Goal: Share content: Share content

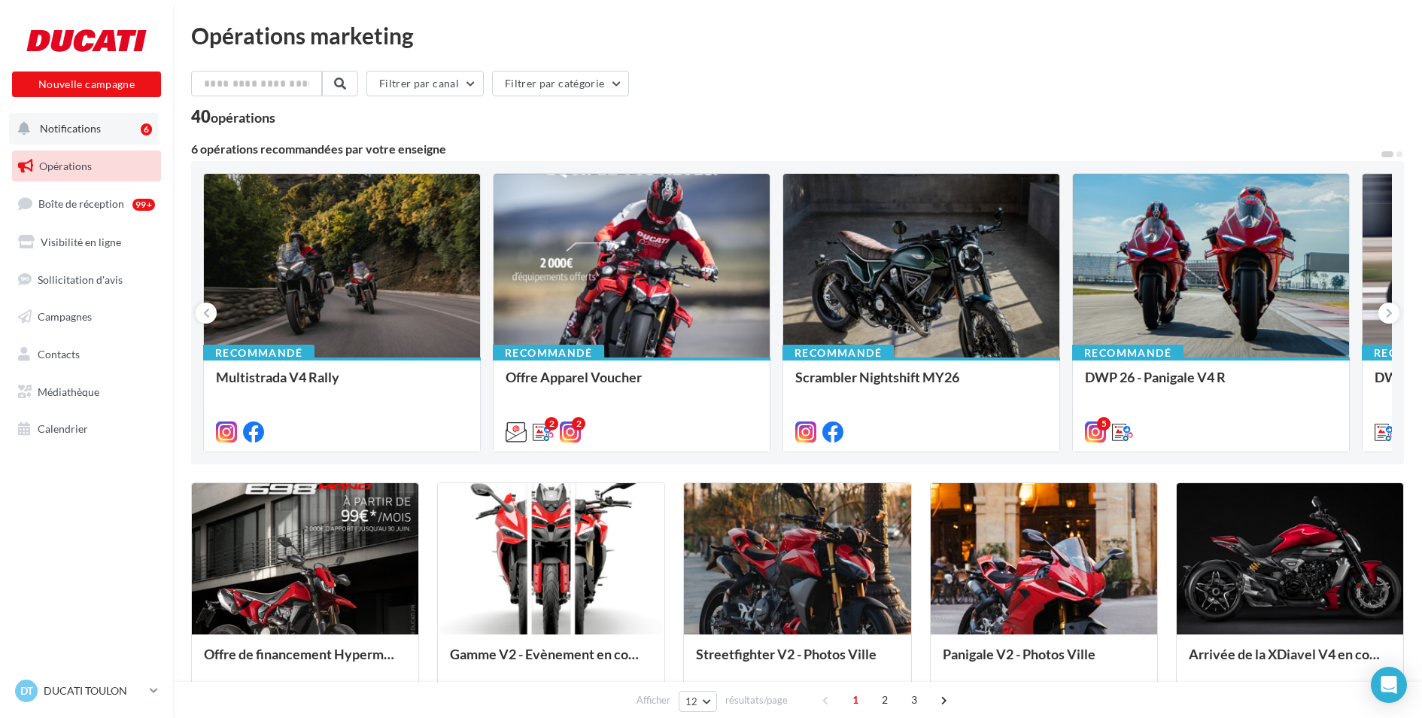
click at [147, 120] on div "6" at bounding box center [149, 128] width 17 height 21
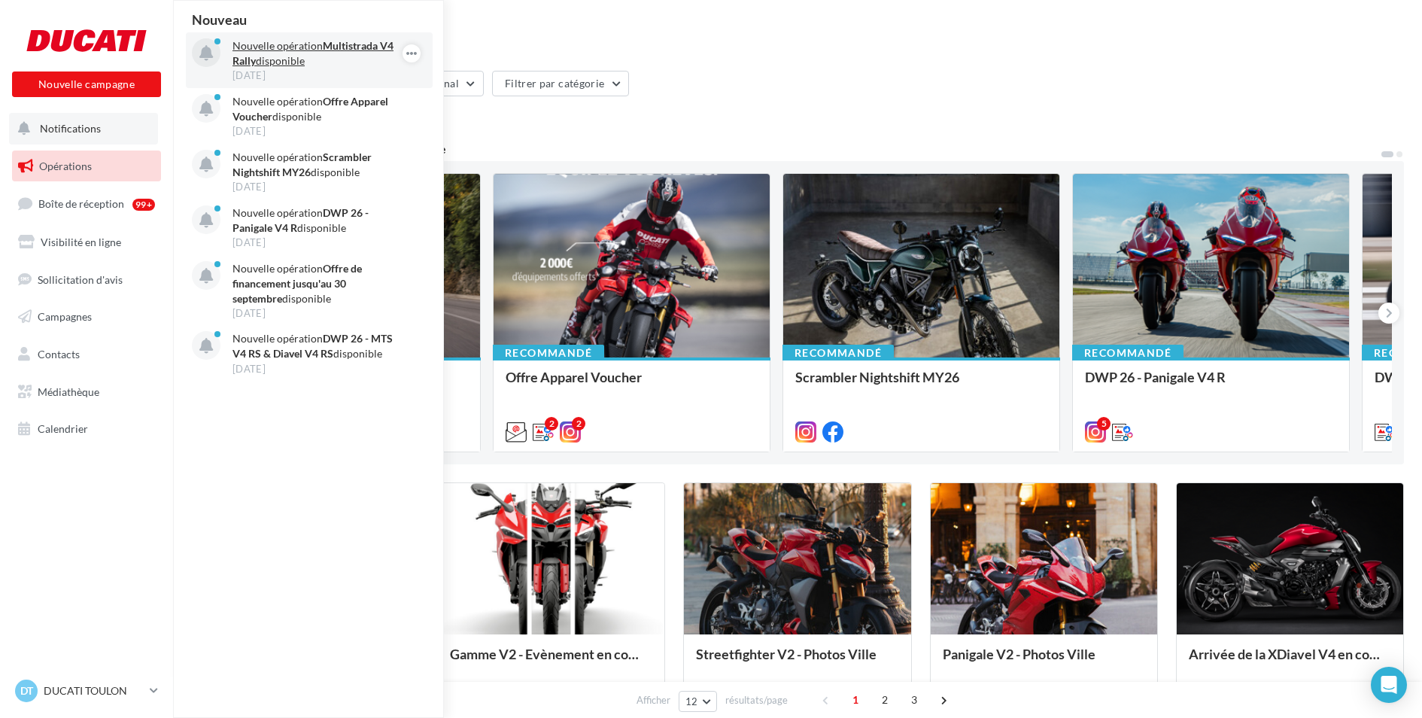
click at [288, 53] on p "Nouvelle opération Multistrada V4 Rally disponible" at bounding box center [320, 53] width 175 height 30
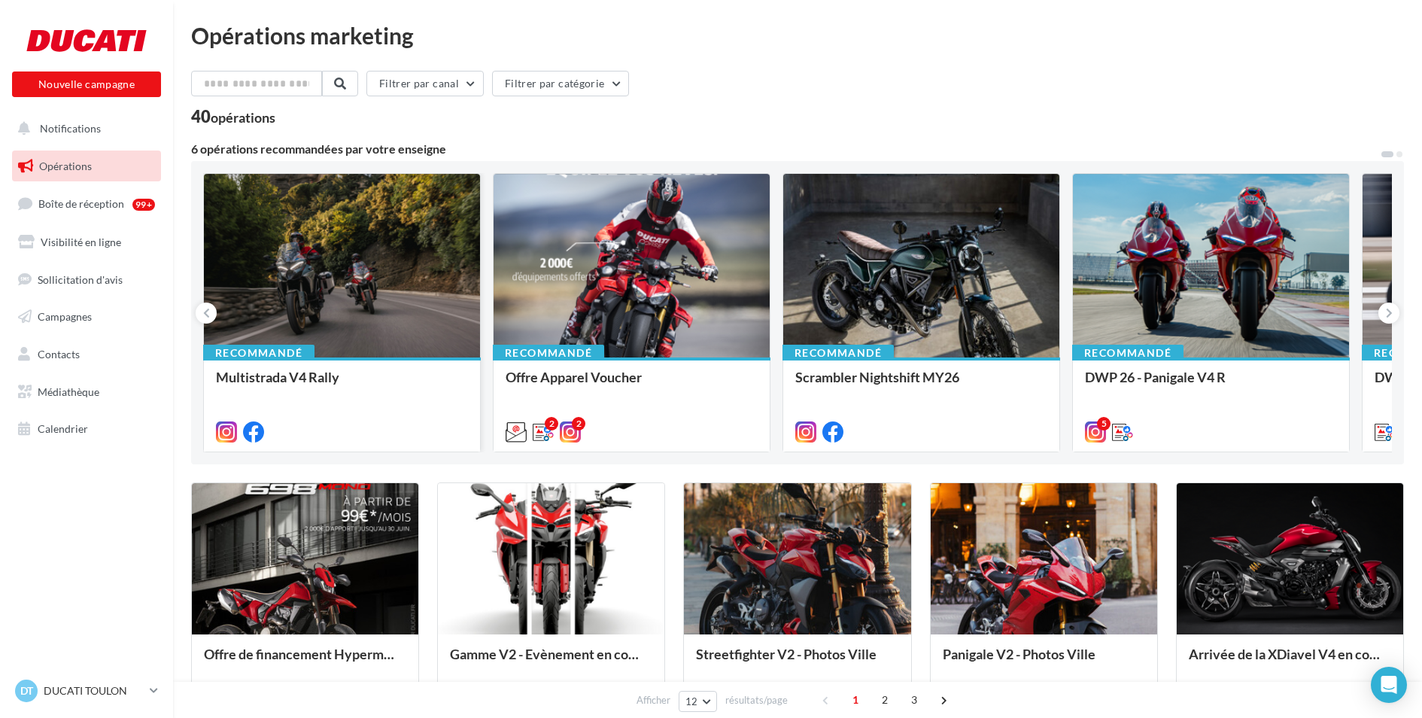
click at [374, 257] on div at bounding box center [342, 266] width 276 height 185
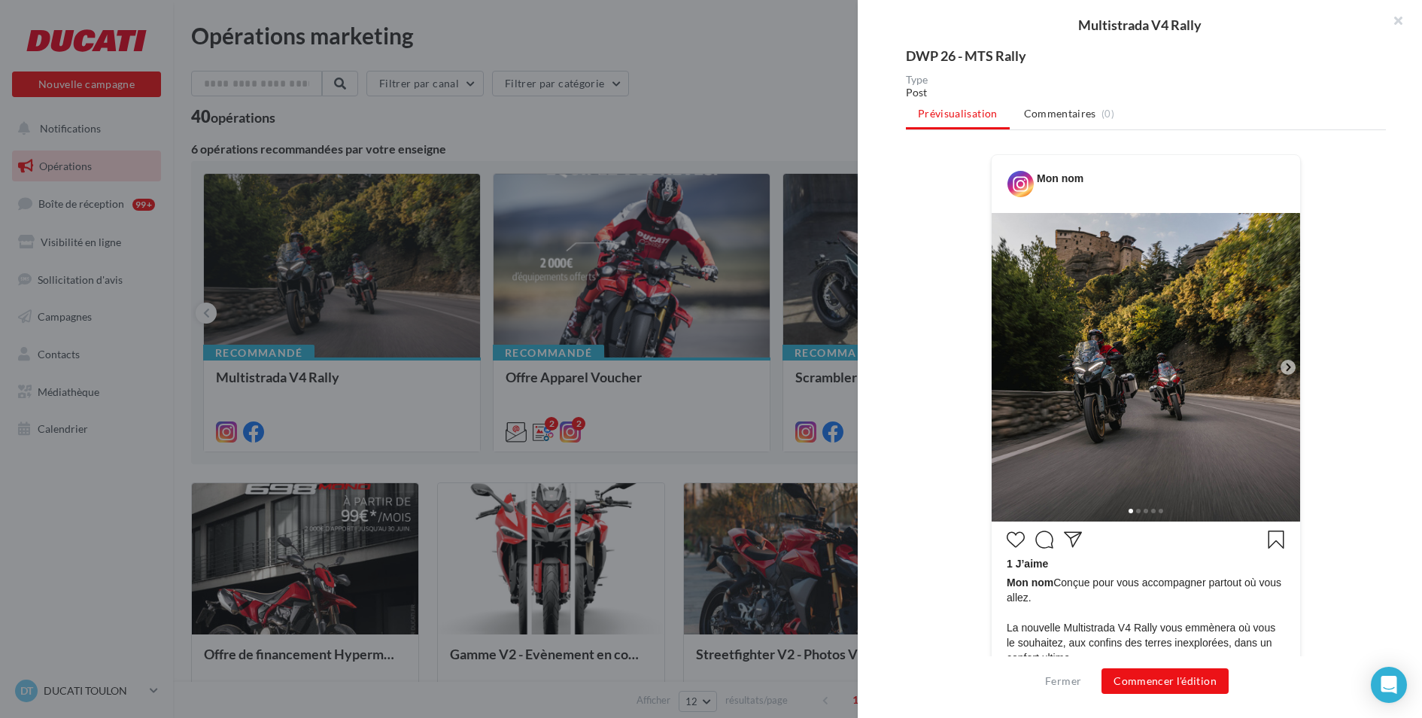
scroll to position [149, 0]
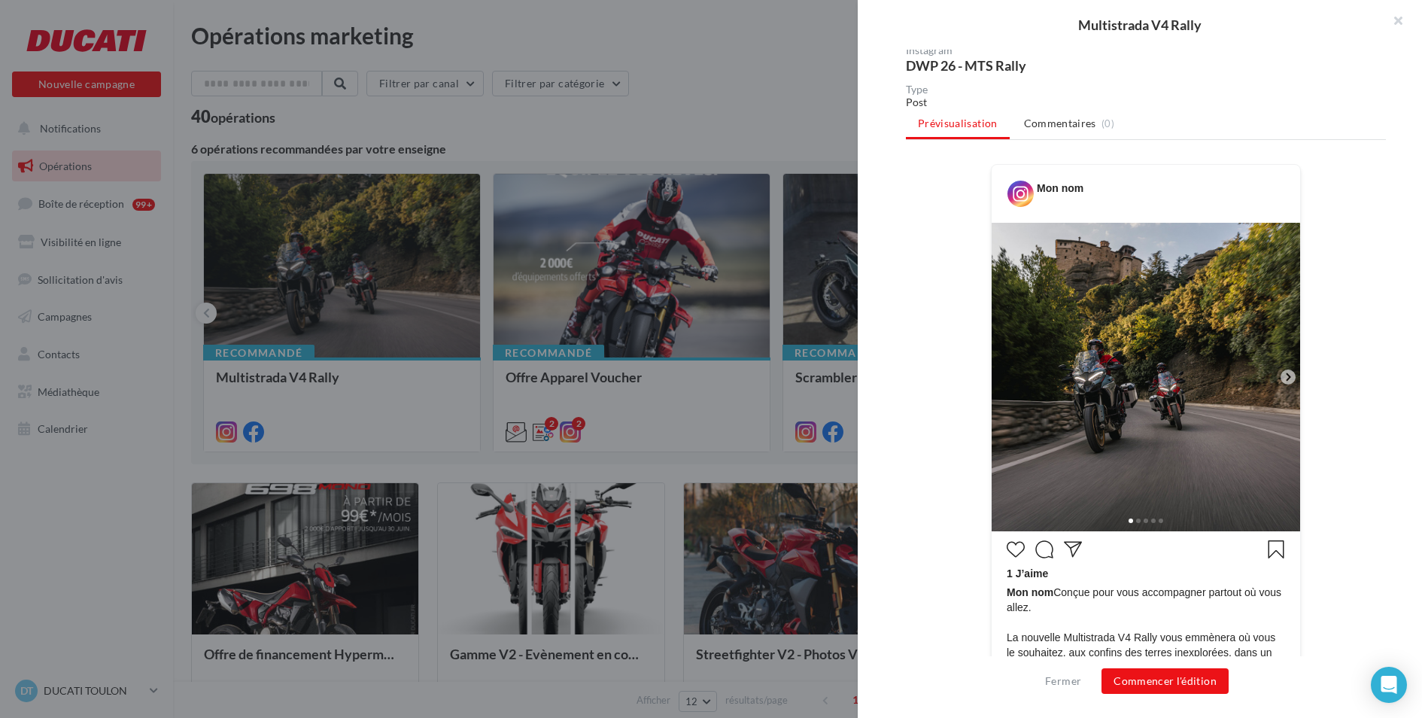
click at [1290, 379] on icon at bounding box center [1288, 377] width 14 height 14
click at [1287, 376] on icon at bounding box center [1288, 377] width 14 height 14
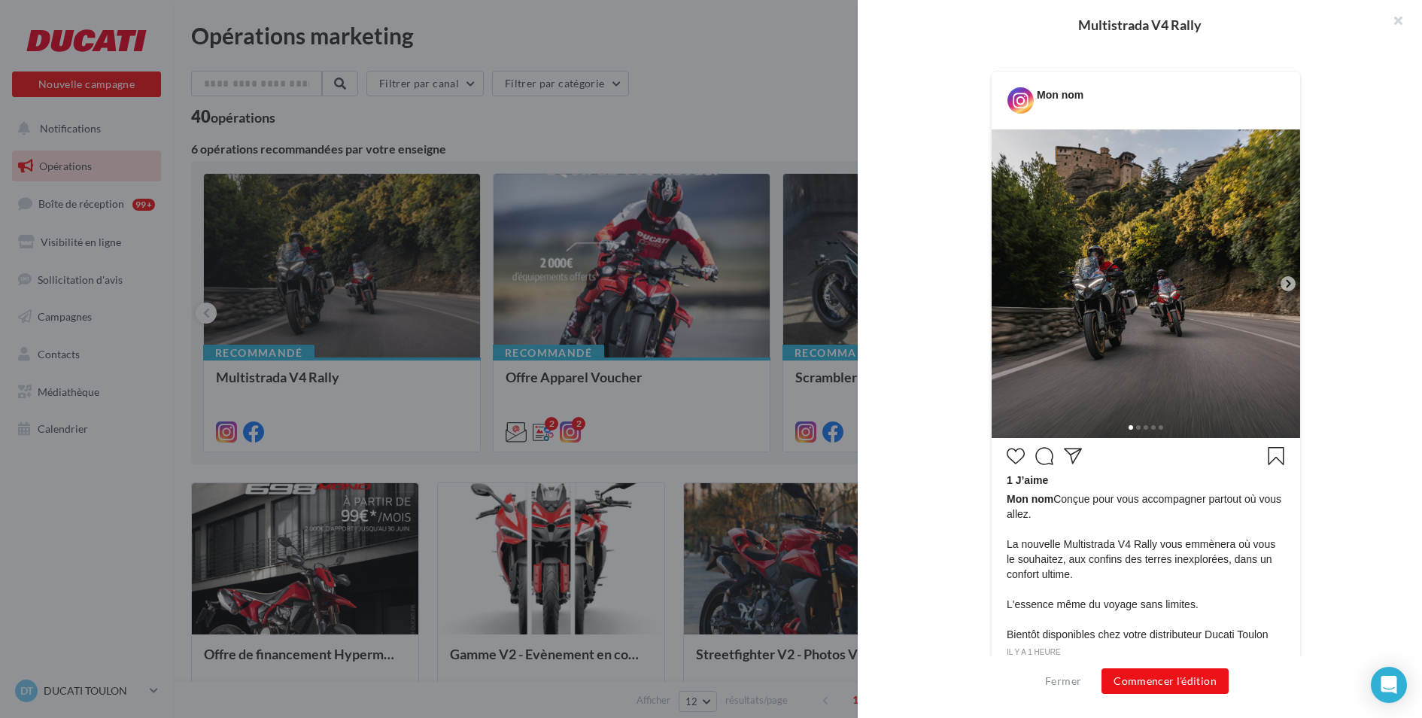
scroll to position [309, 0]
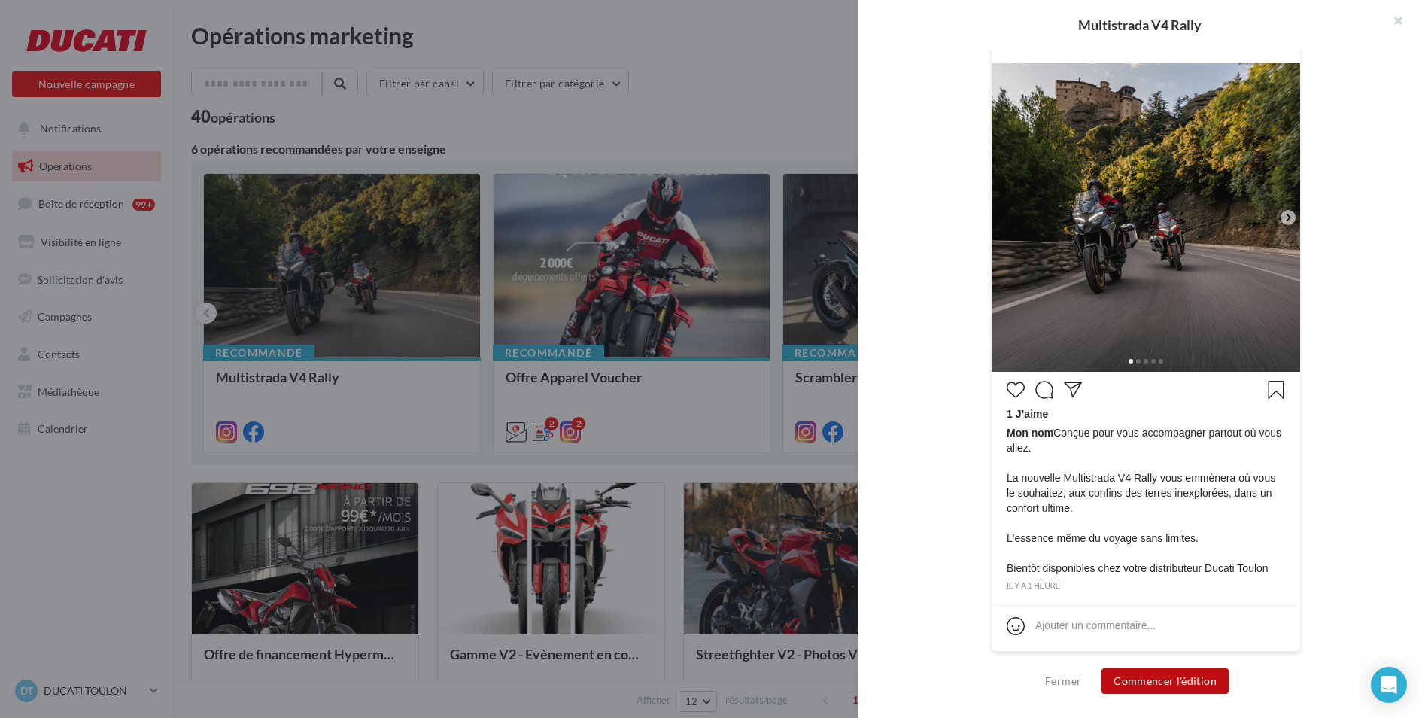
click at [1193, 687] on button "Commencer l'édition" at bounding box center [1165, 681] width 127 height 26
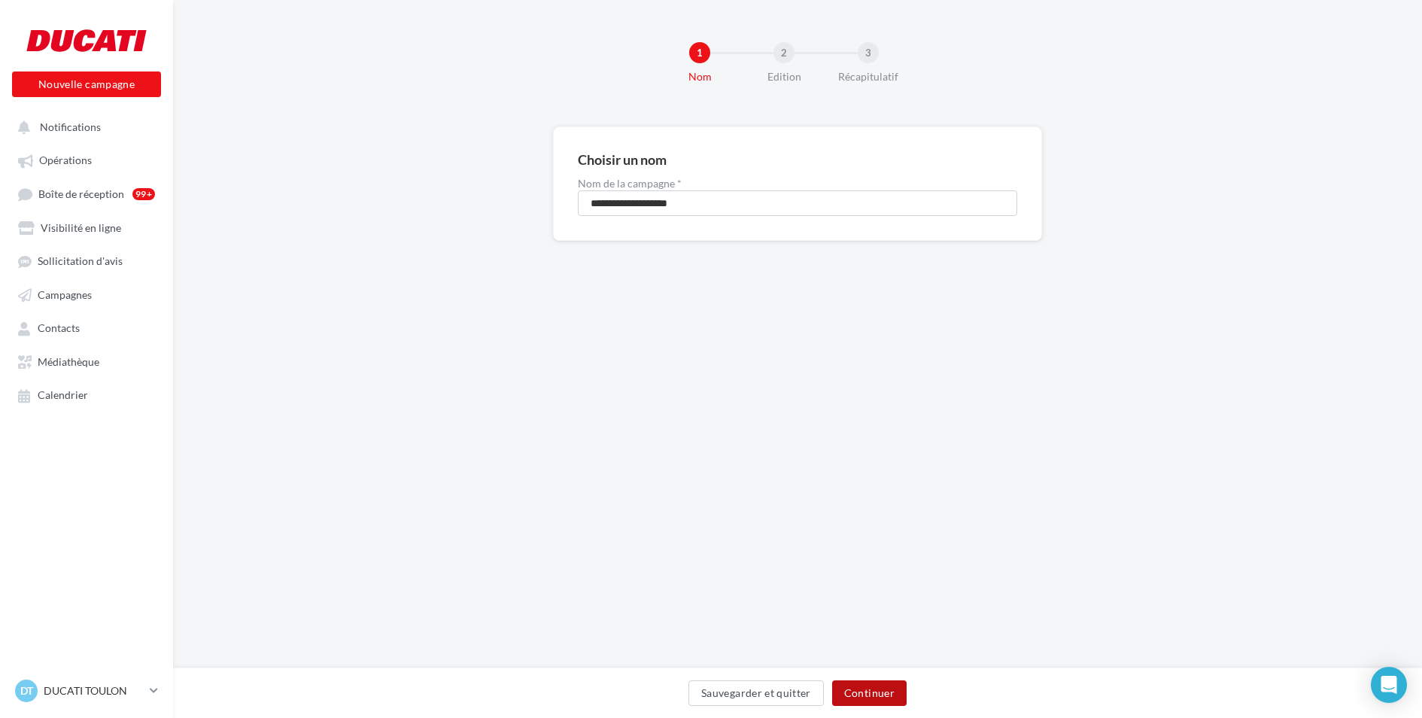
click at [873, 683] on button "Continuer" at bounding box center [869, 693] width 74 height 26
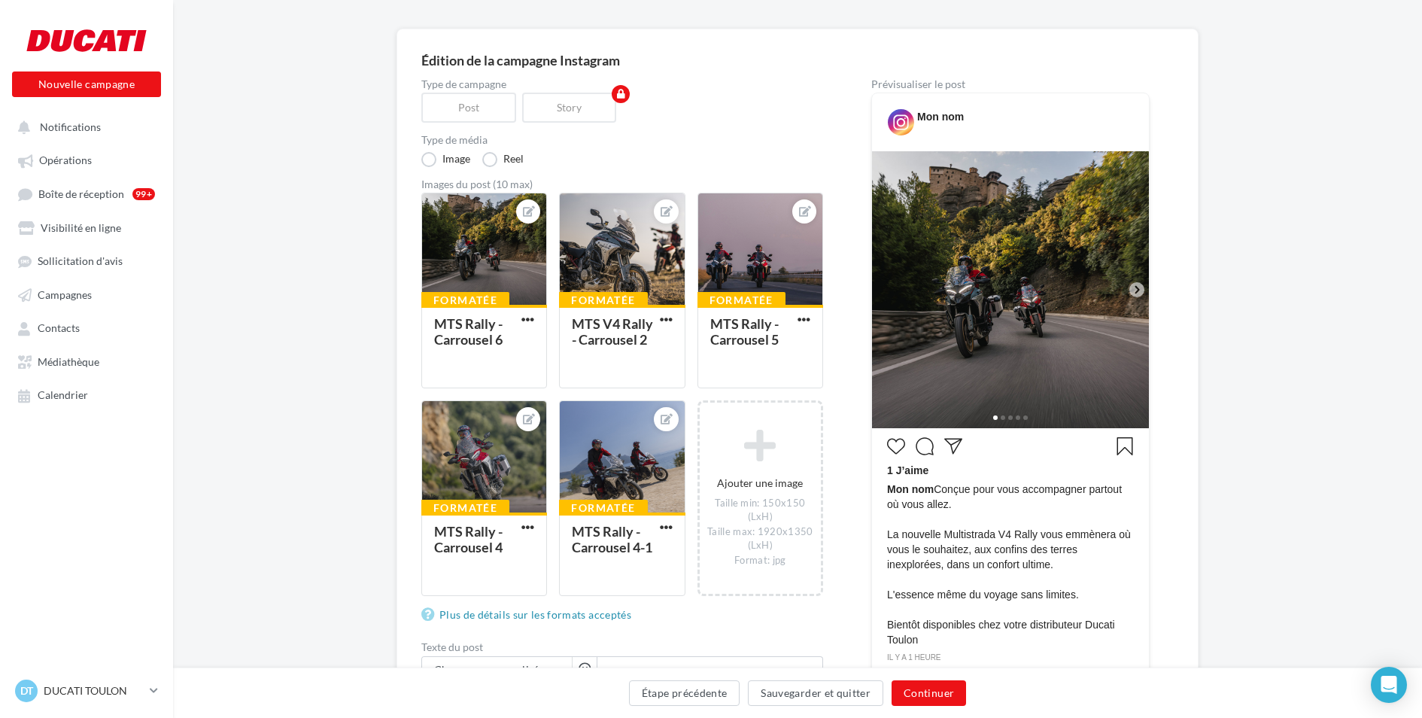
scroll to position [100, 0]
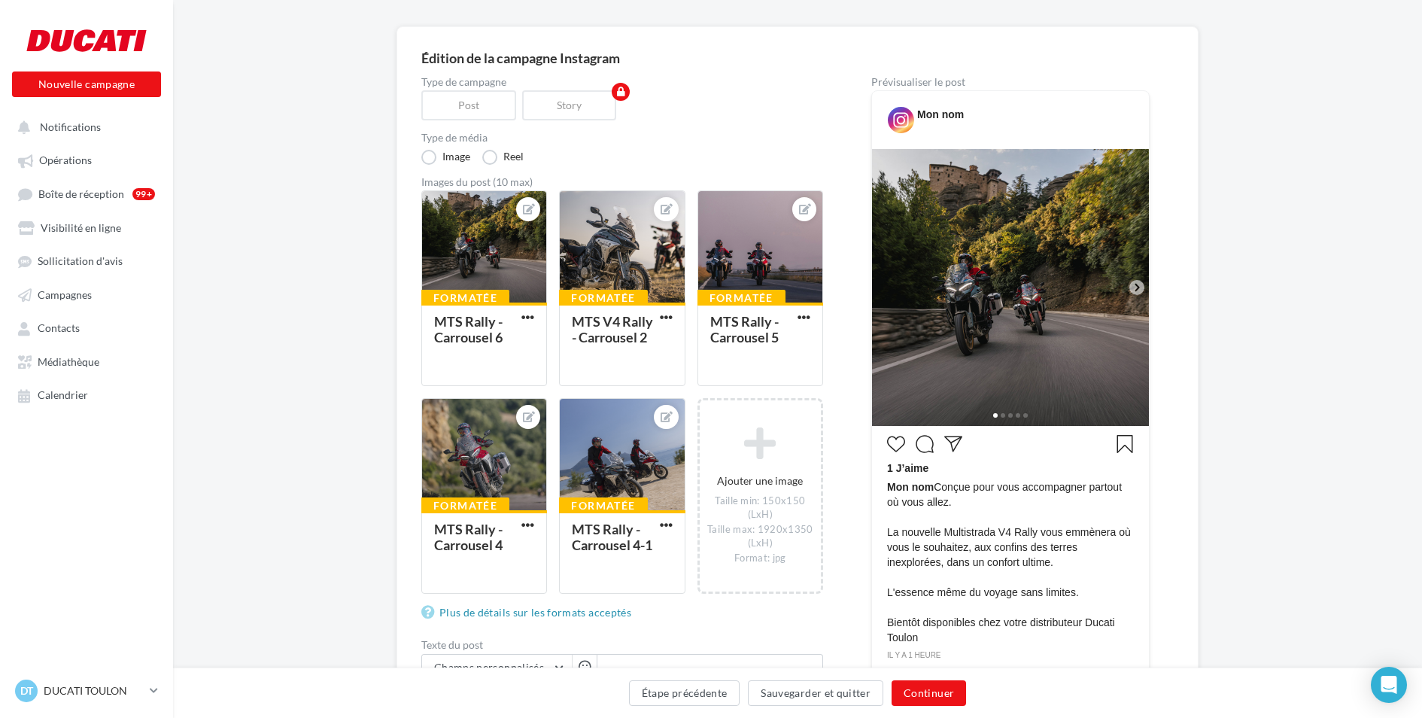
click at [1138, 287] on icon at bounding box center [1137, 288] width 5 height 8
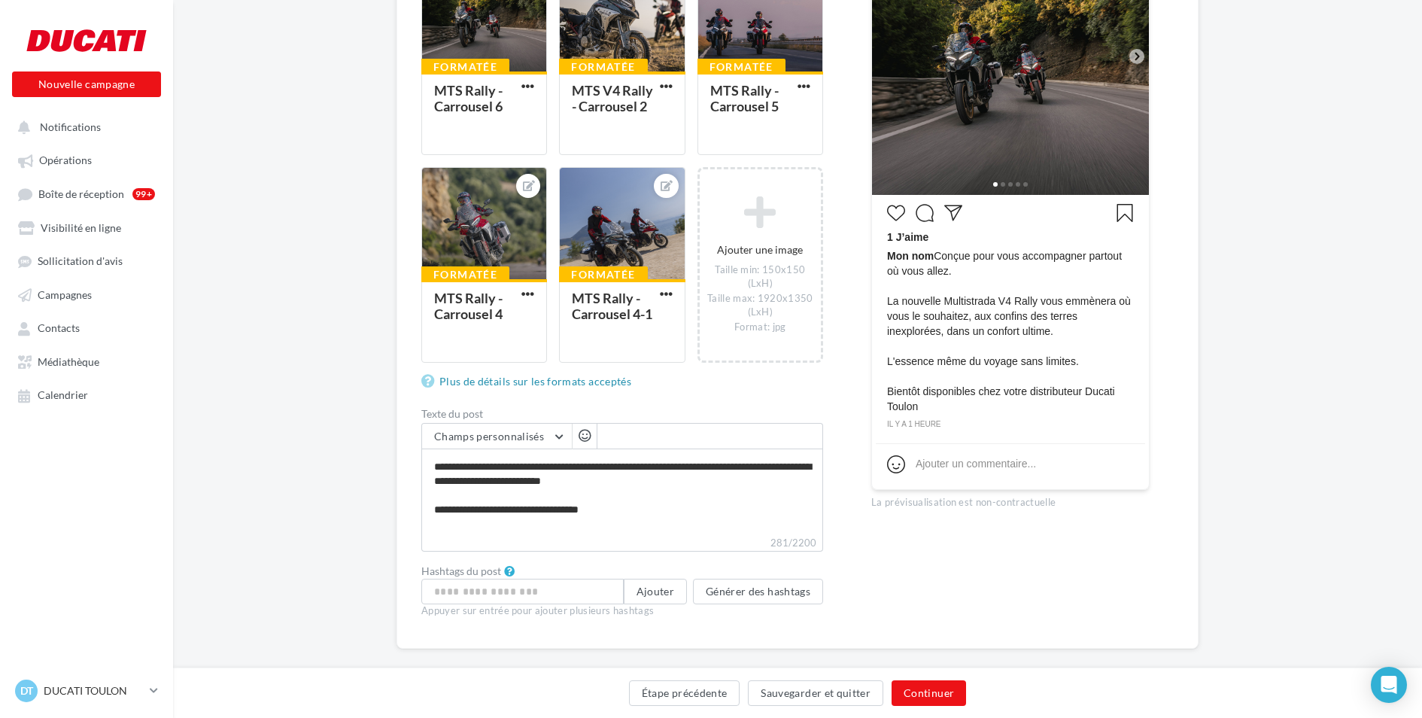
scroll to position [41, 0]
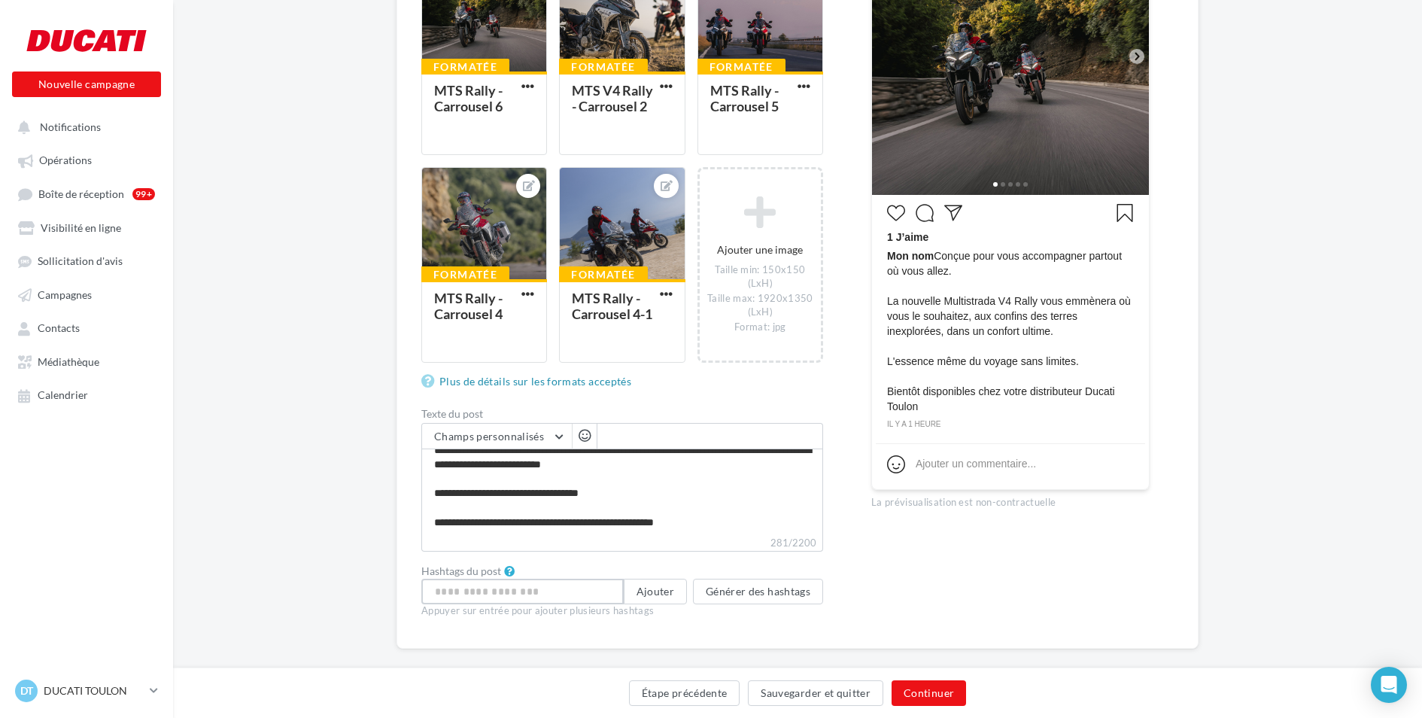
click at [509, 602] on input "text" at bounding box center [522, 592] width 202 height 26
type input "*******"
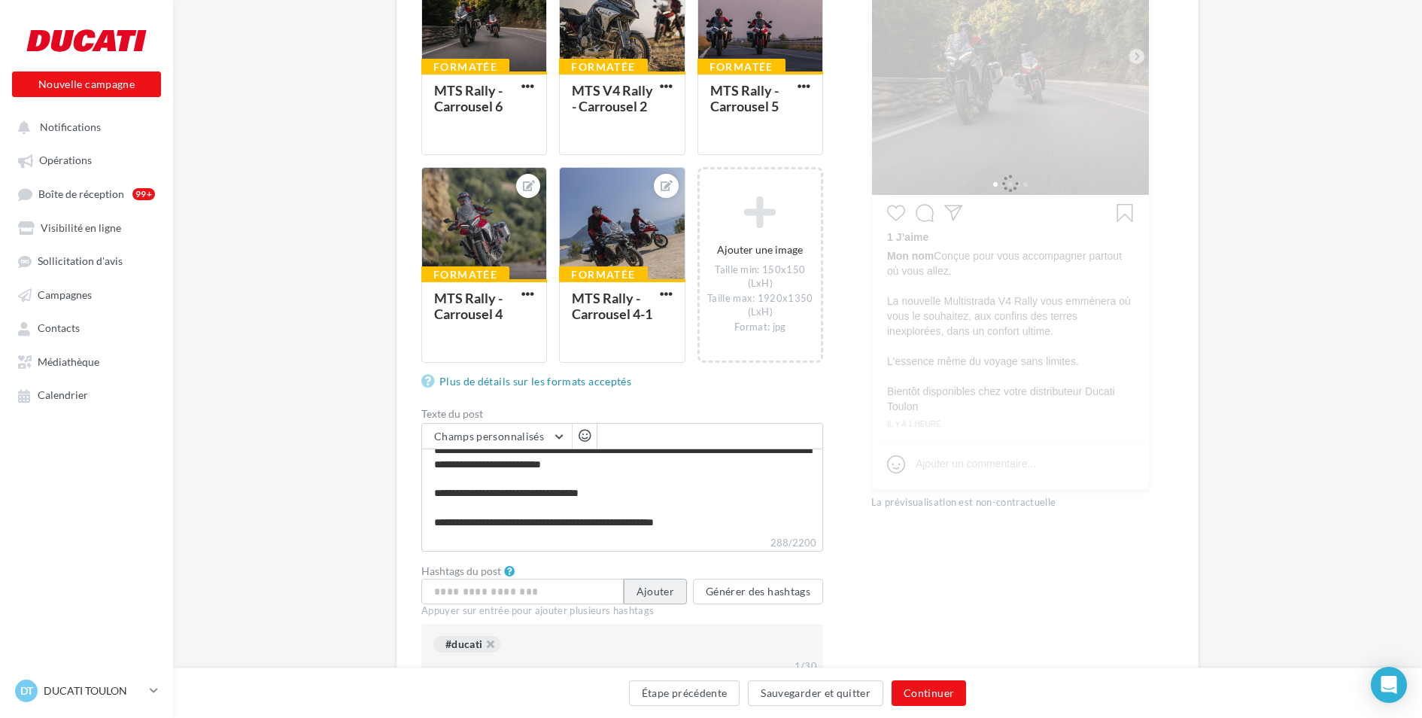
click at [666, 591] on button "Ajouter" at bounding box center [655, 592] width 63 height 26
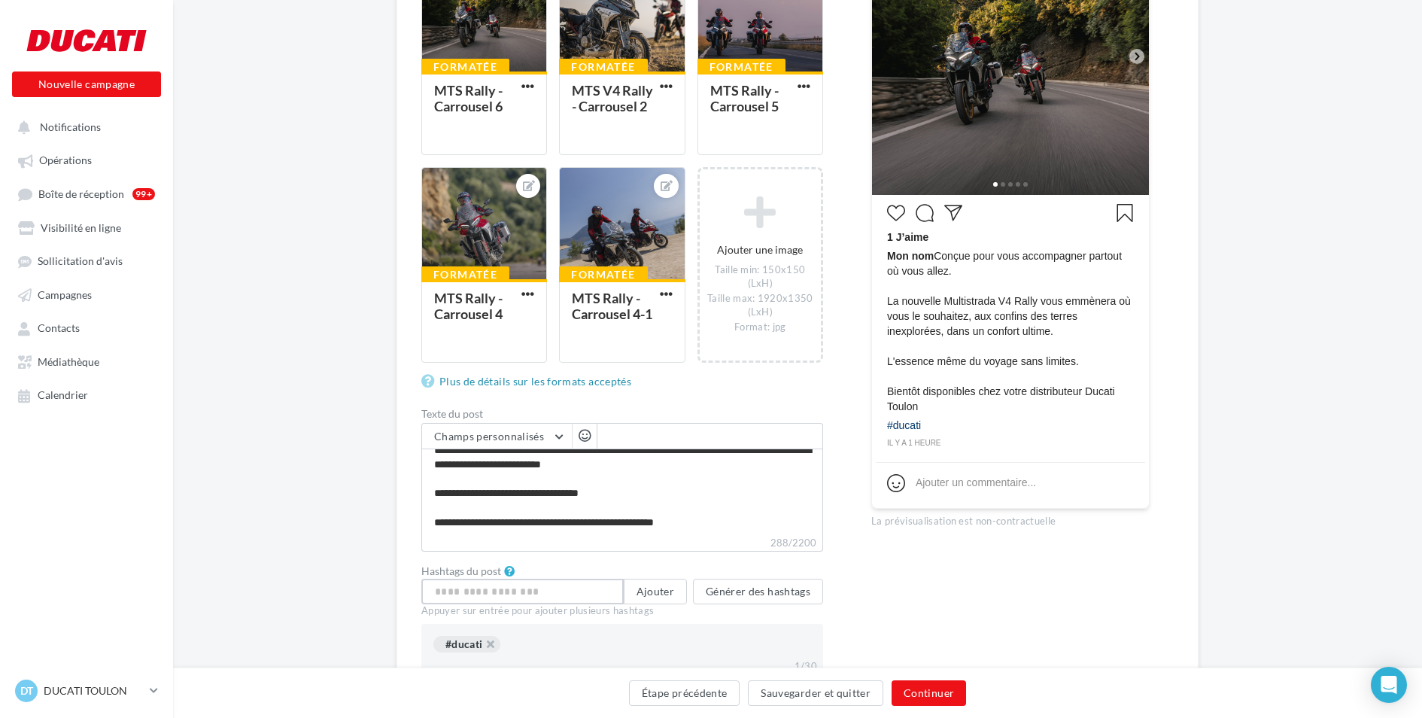
click at [546, 599] on input "text" at bounding box center [522, 592] width 202 height 26
type input "**********"
click at [670, 588] on button "Ajouter" at bounding box center [655, 592] width 63 height 26
click at [585, 591] on input "text" at bounding box center [522, 592] width 202 height 26
type input "**********"
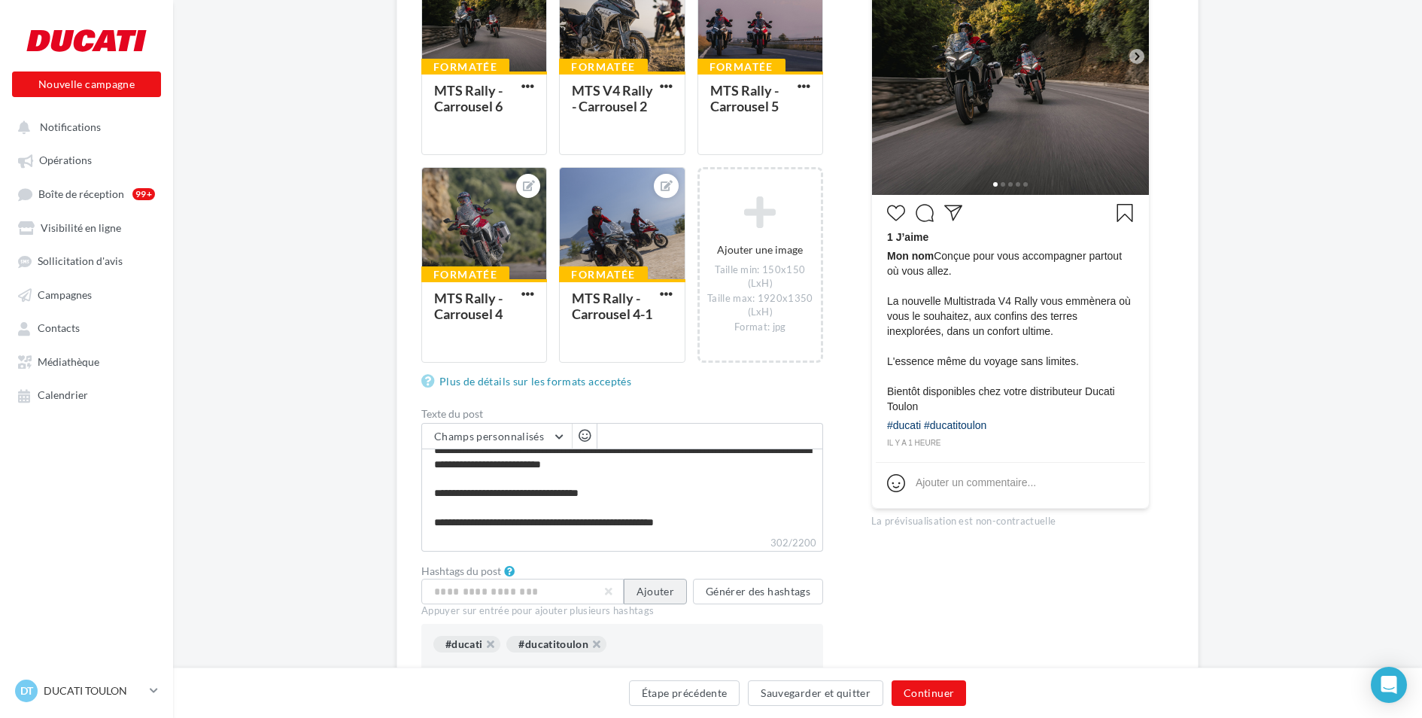
click at [651, 586] on button "Ajouter" at bounding box center [655, 592] width 63 height 26
click at [592, 590] on input "text" at bounding box center [522, 592] width 202 height 26
type input "**********"
click at [667, 588] on button "Ajouter" at bounding box center [655, 592] width 63 height 26
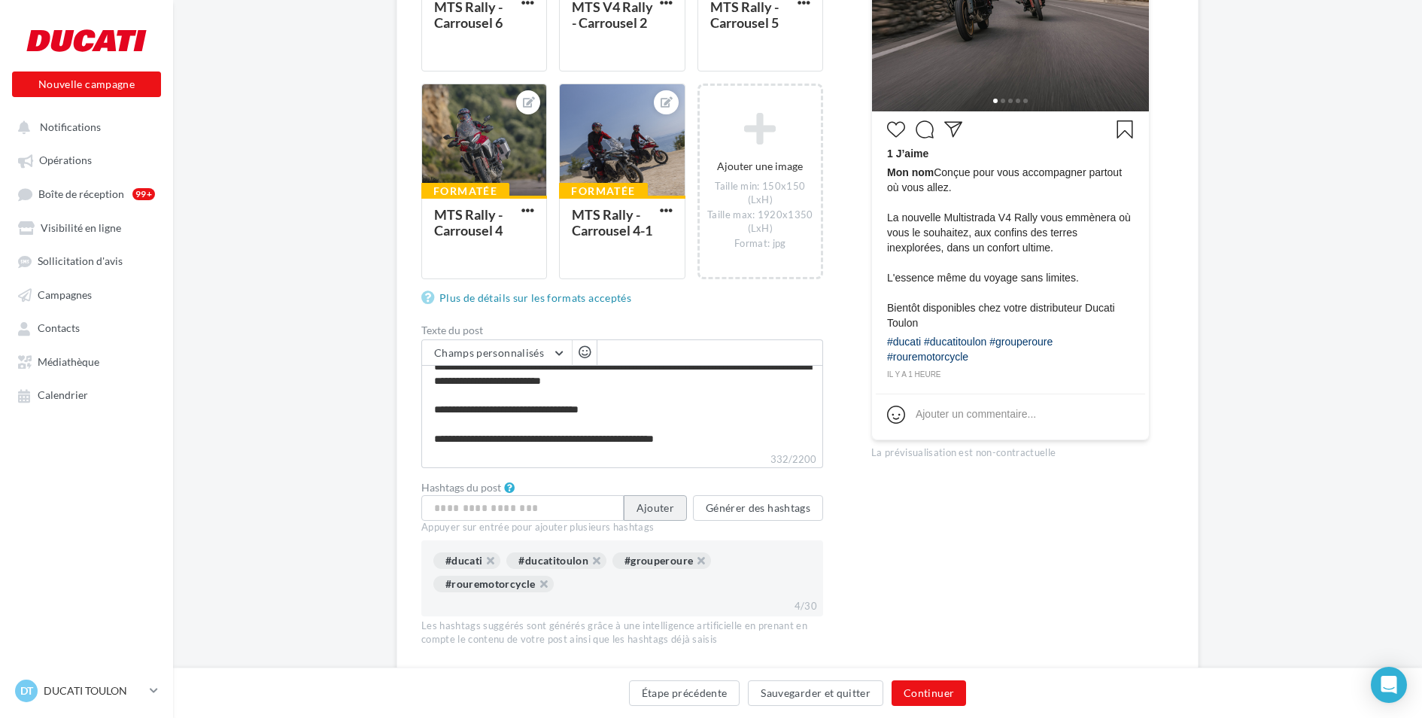
scroll to position [415, 0]
click at [926, 684] on button "Continuer" at bounding box center [929, 693] width 74 height 26
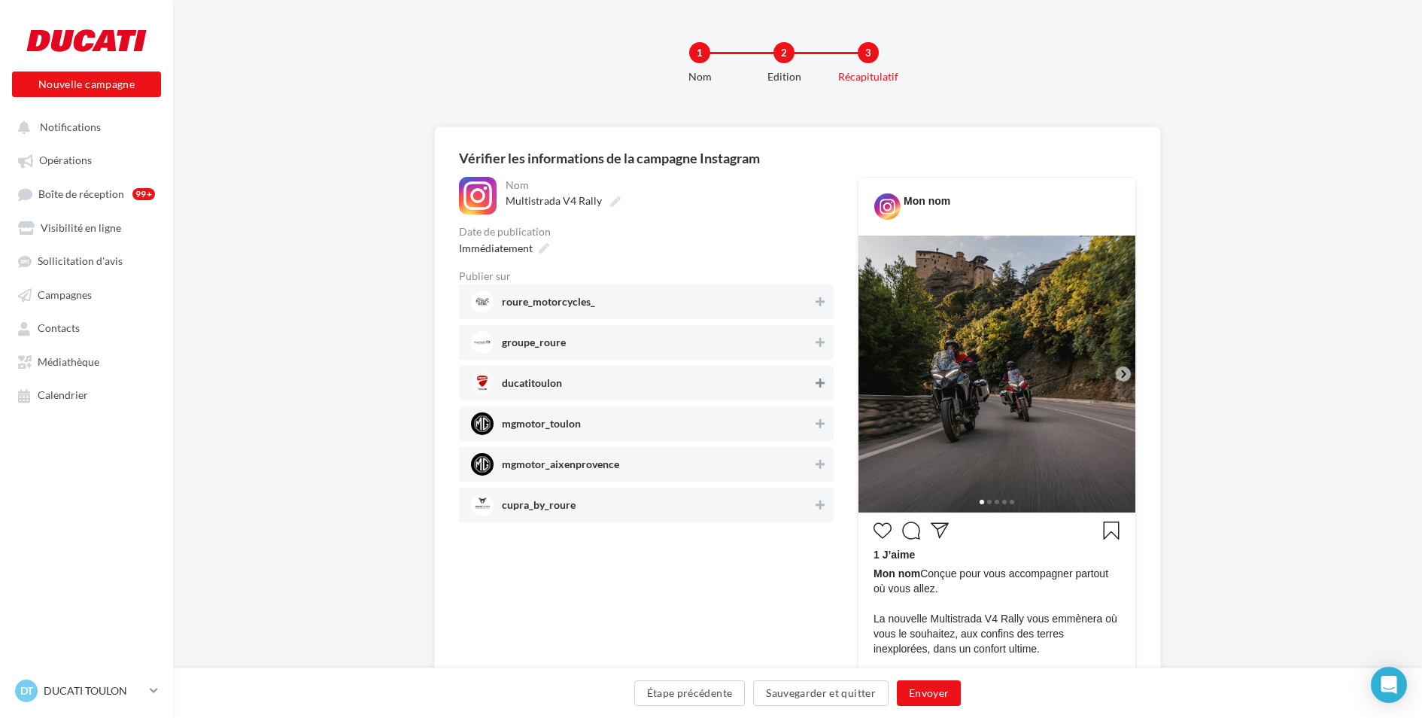
click at [813, 391] on button at bounding box center [820, 383] width 15 height 18
click at [947, 689] on button "Envoyer" at bounding box center [929, 693] width 64 height 26
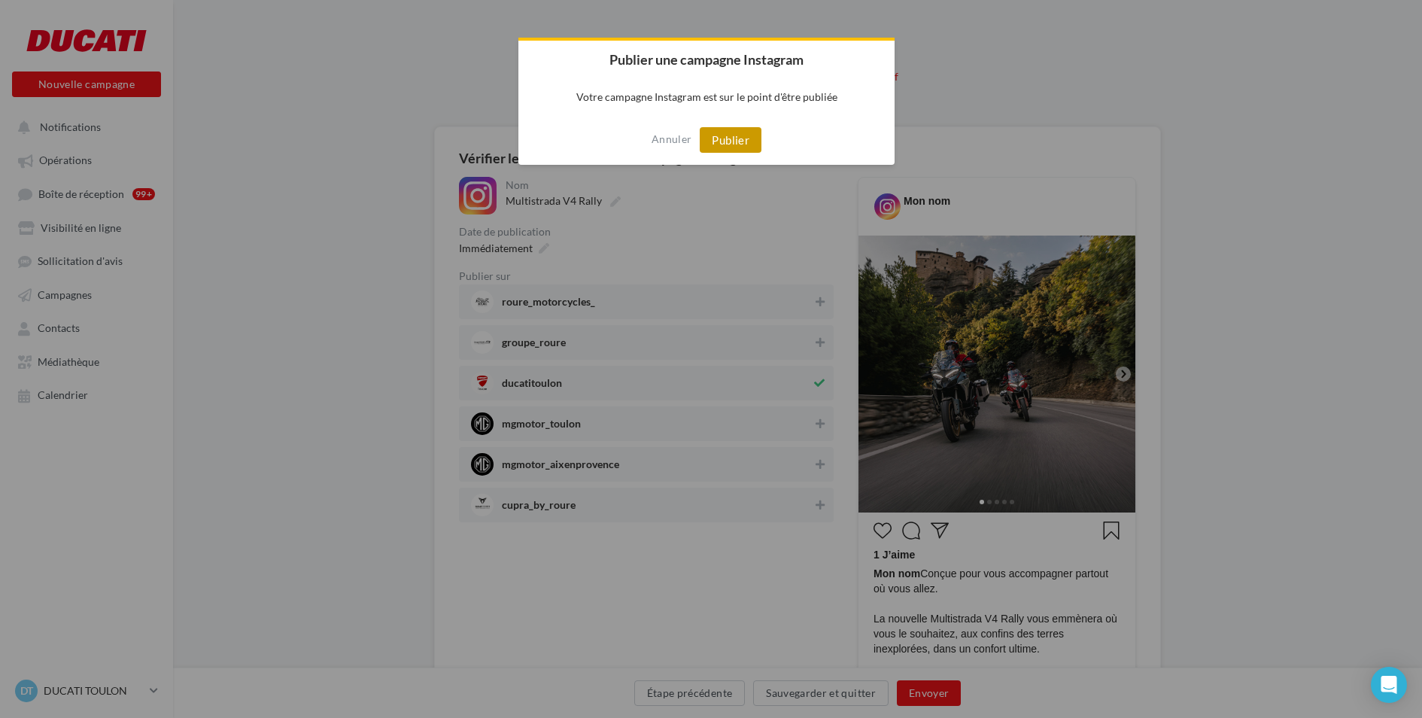
click at [737, 138] on button "Publier" at bounding box center [731, 140] width 62 height 26
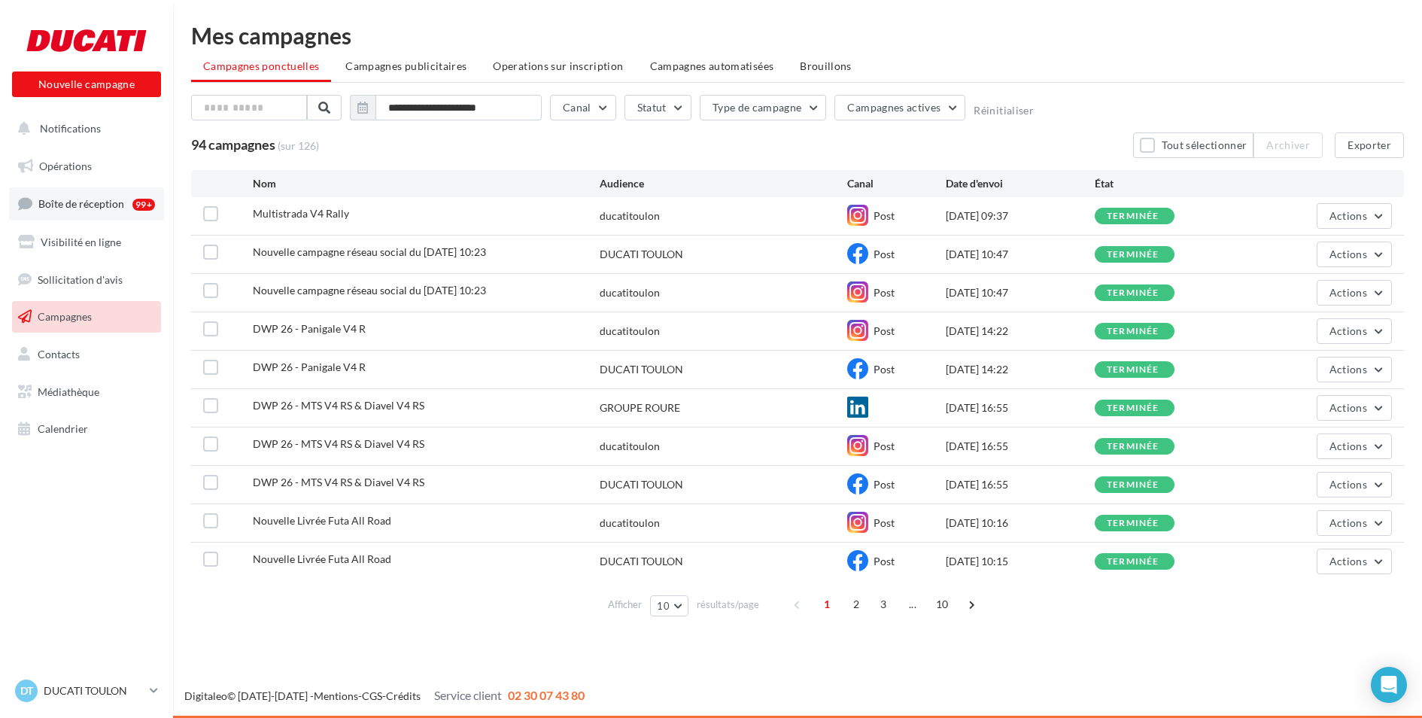
click at [87, 189] on link "Boîte de réception 99+" at bounding box center [86, 203] width 155 height 32
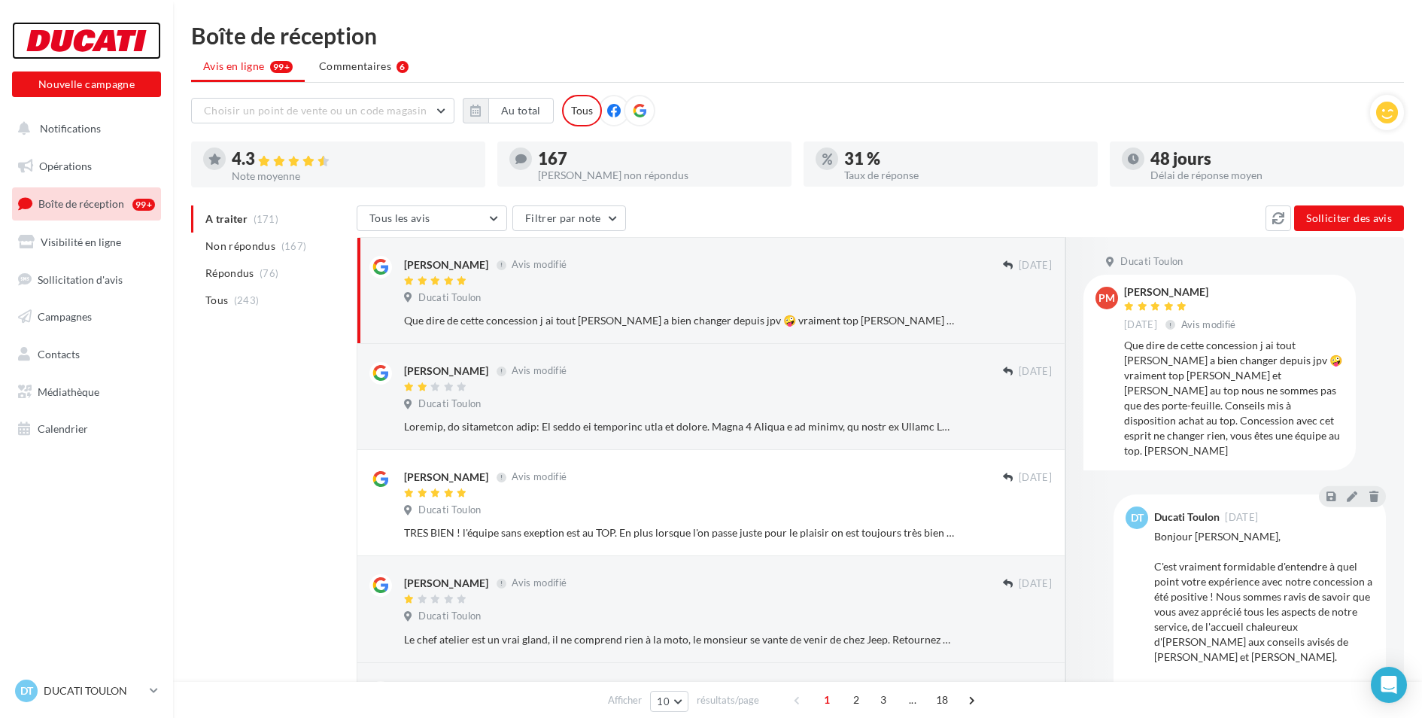
click at [69, 41] on div at bounding box center [86, 41] width 120 height 38
